Goal: Navigation & Orientation: Find specific page/section

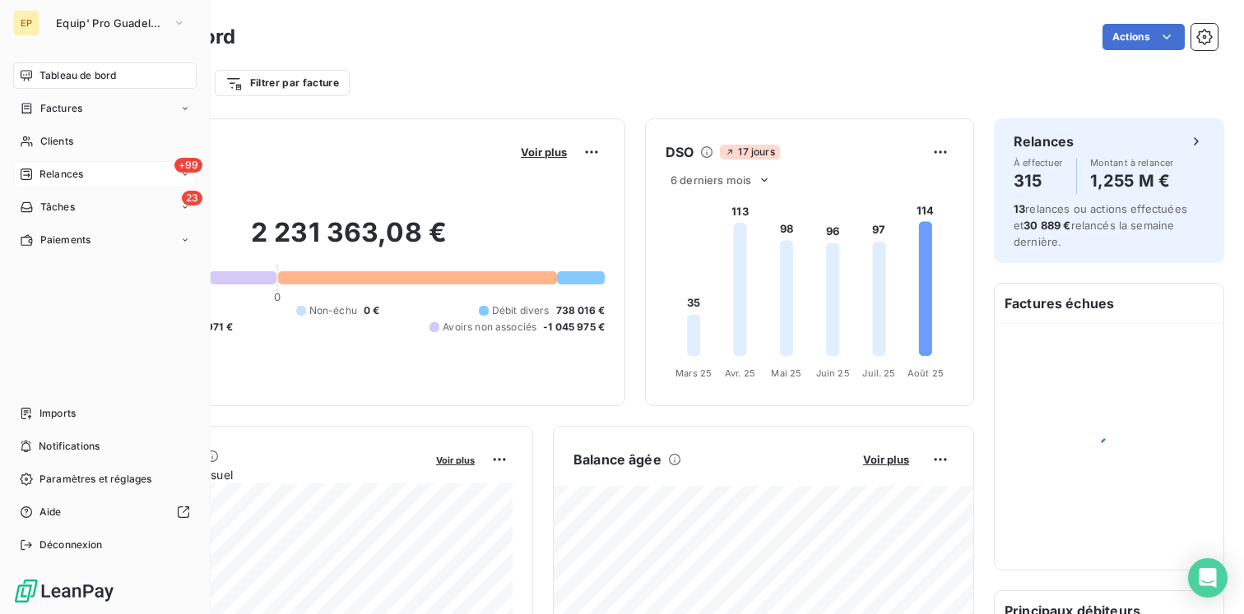
click at [71, 178] on span "Relances" at bounding box center [61, 174] width 44 height 15
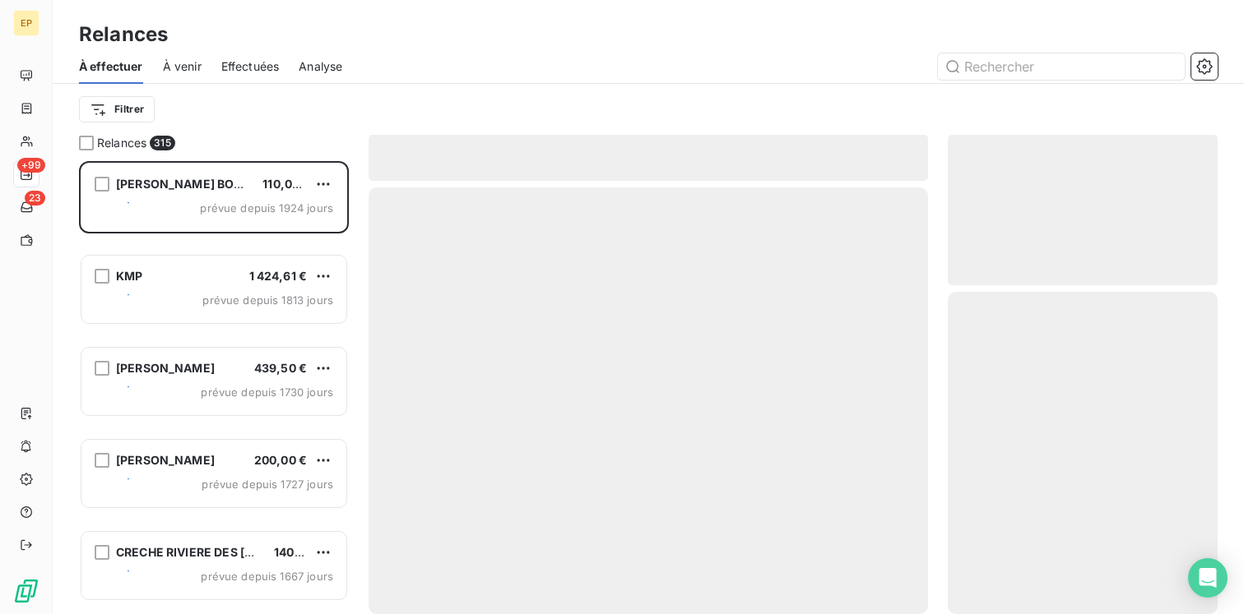
scroll to position [453, 270]
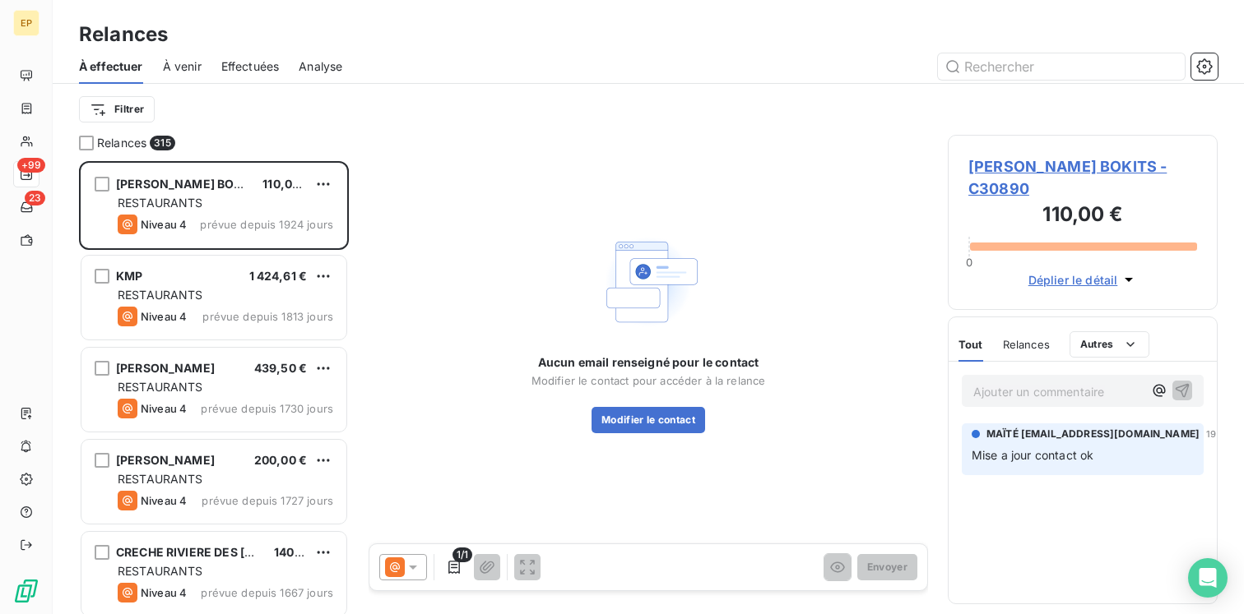
click at [188, 65] on span "À venir" at bounding box center [182, 66] width 39 height 16
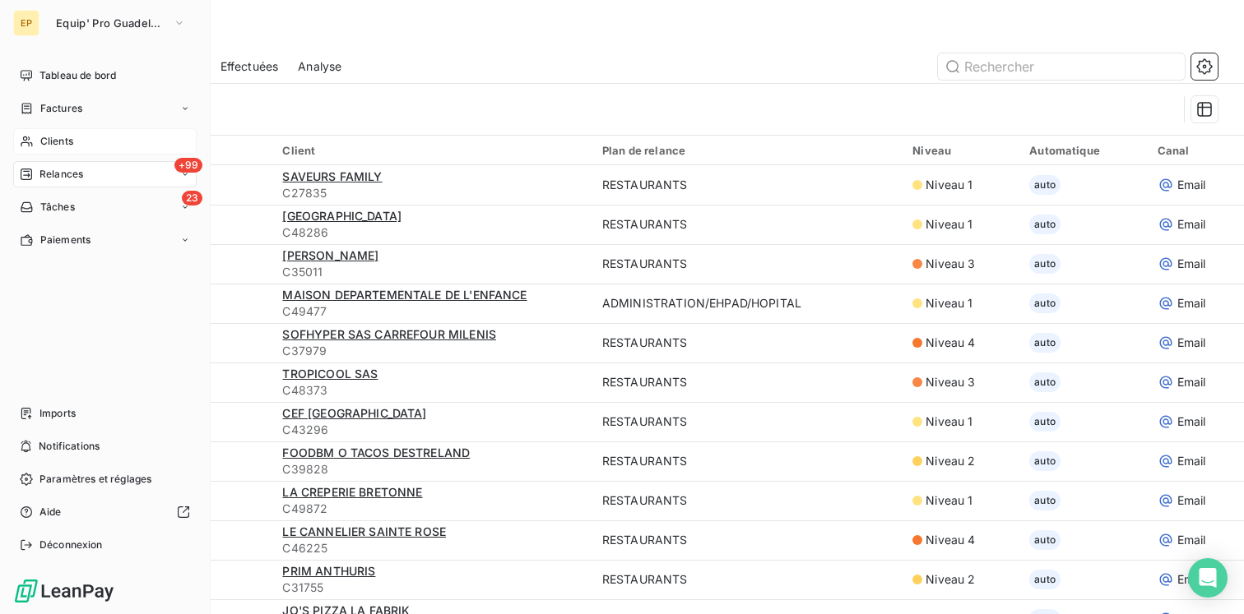
click at [33, 146] on icon at bounding box center [27, 141] width 14 height 13
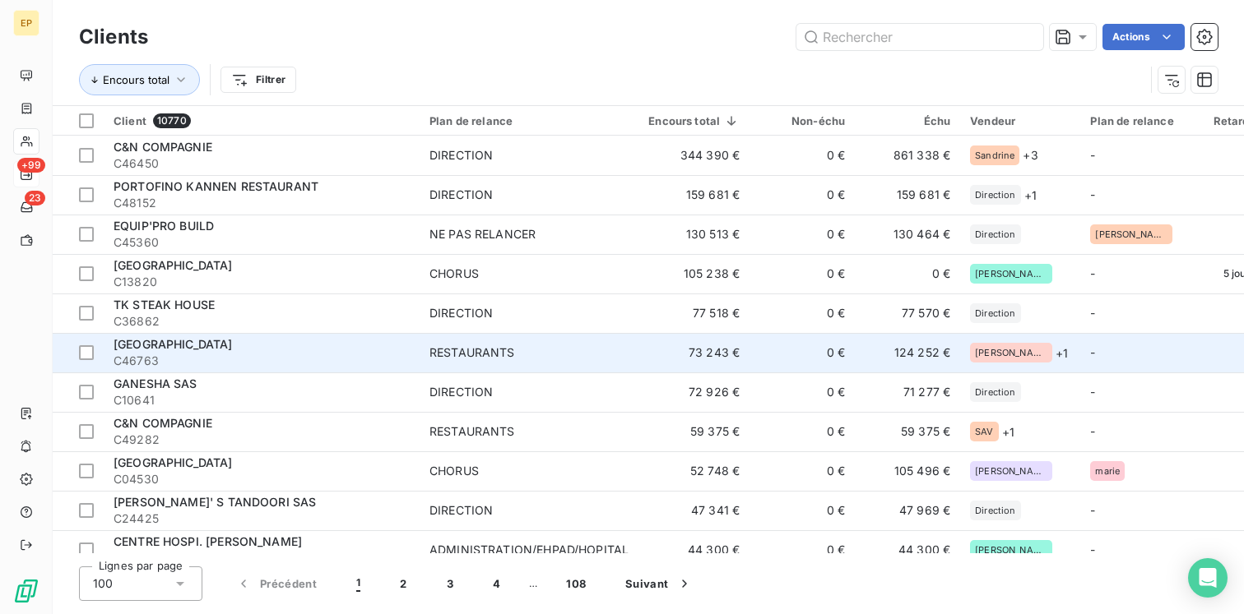
click at [272, 359] on span "C46763" at bounding box center [262, 361] width 296 height 16
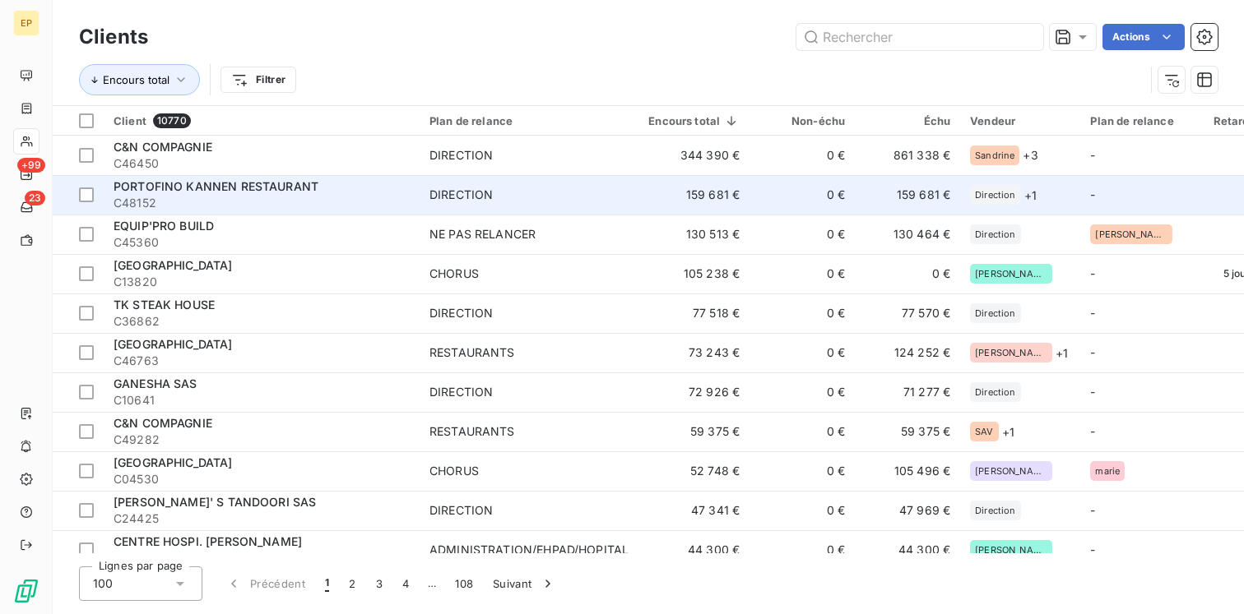
click at [228, 199] on span "C48152" at bounding box center [262, 203] width 296 height 16
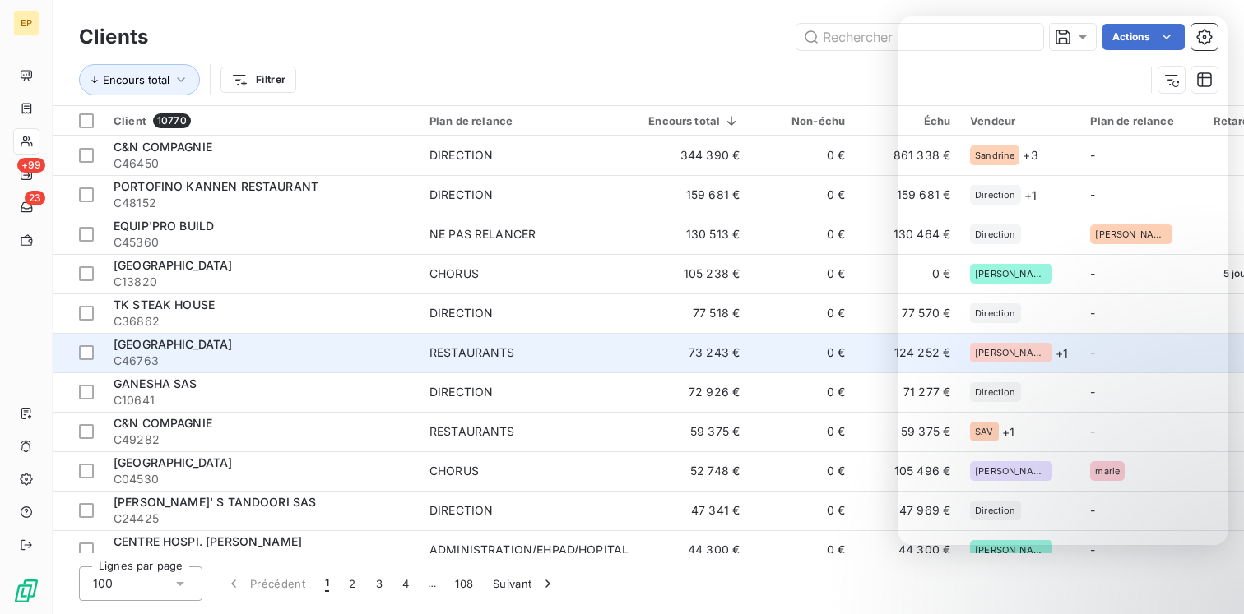
click at [196, 345] on span "[GEOGRAPHIC_DATA]" at bounding box center [173, 344] width 119 height 14
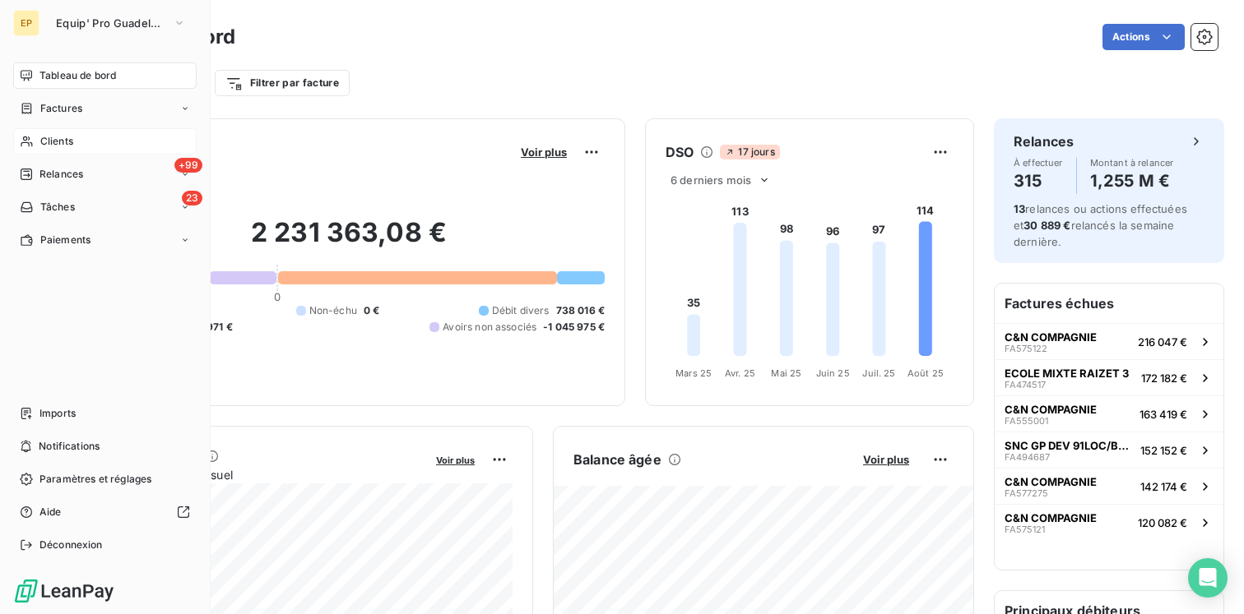
click at [62, 141] on span "Clients" at bounding box center [56, 141] width 33 height 15
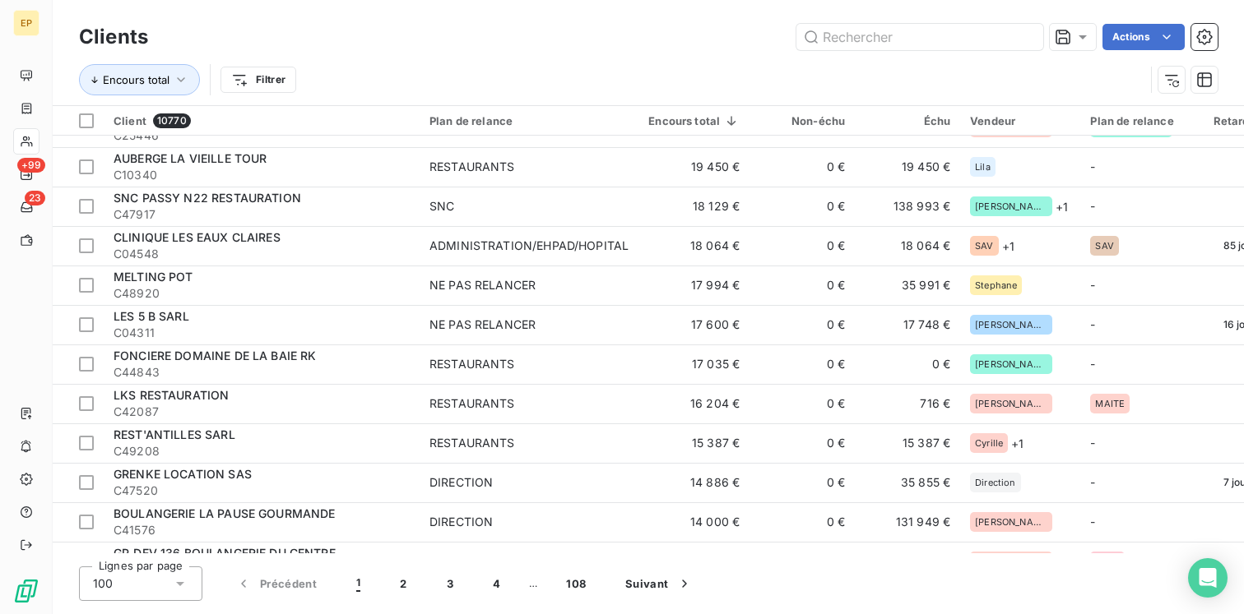
scroll to position [849, 0]
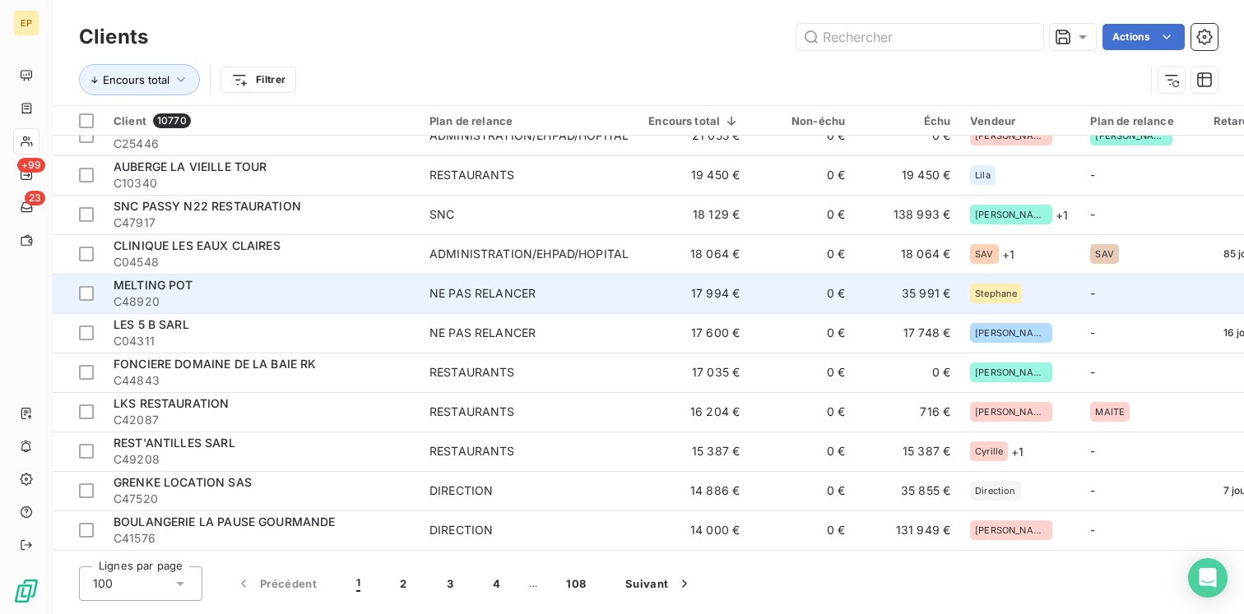
click at [171, 285] on span "MELTING POT" at bounding box center [154, 285] width 80 height 14
